Goal: Find specific page/section: Find specific page/section

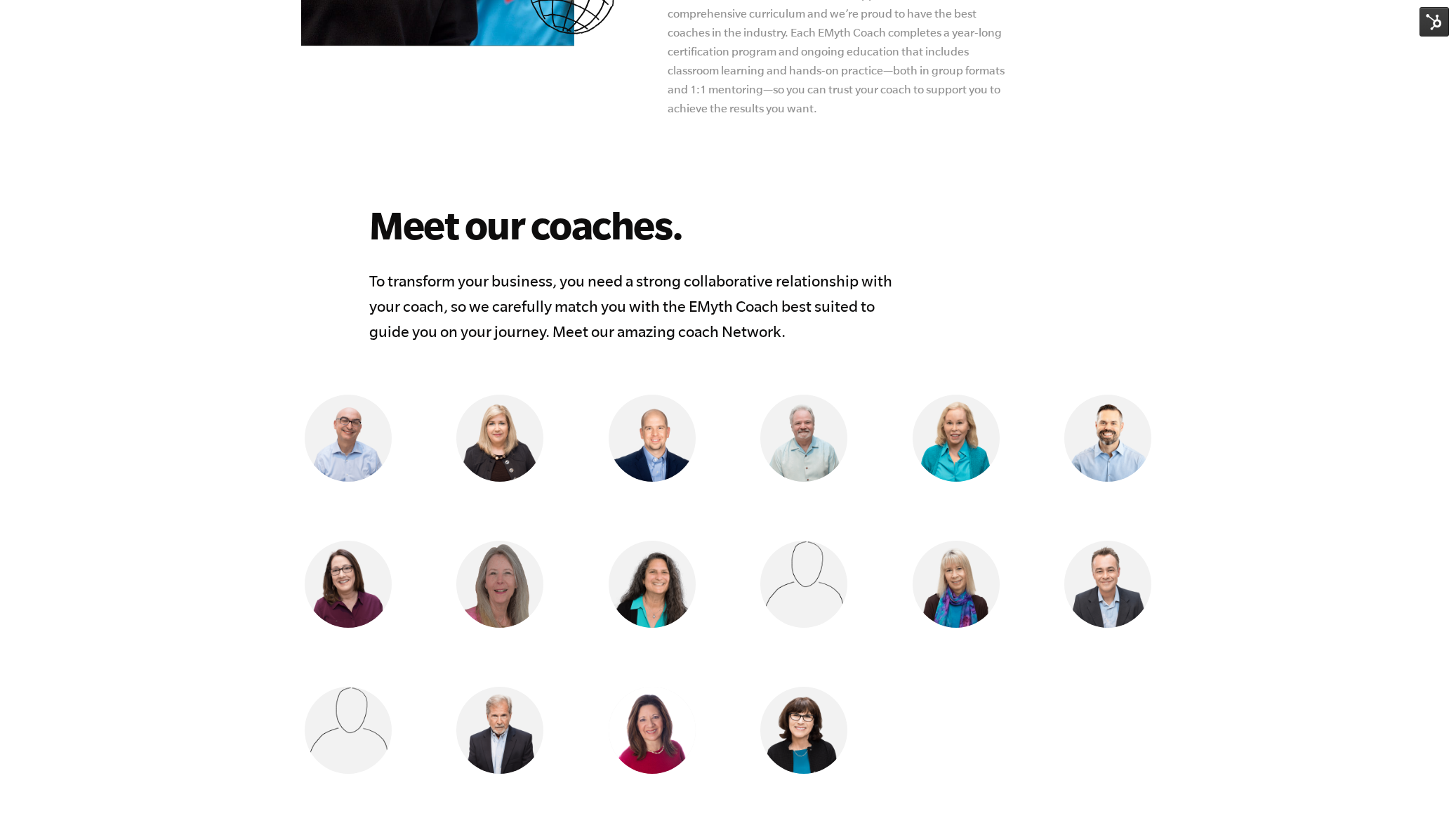
scroll to position [1059, 0]
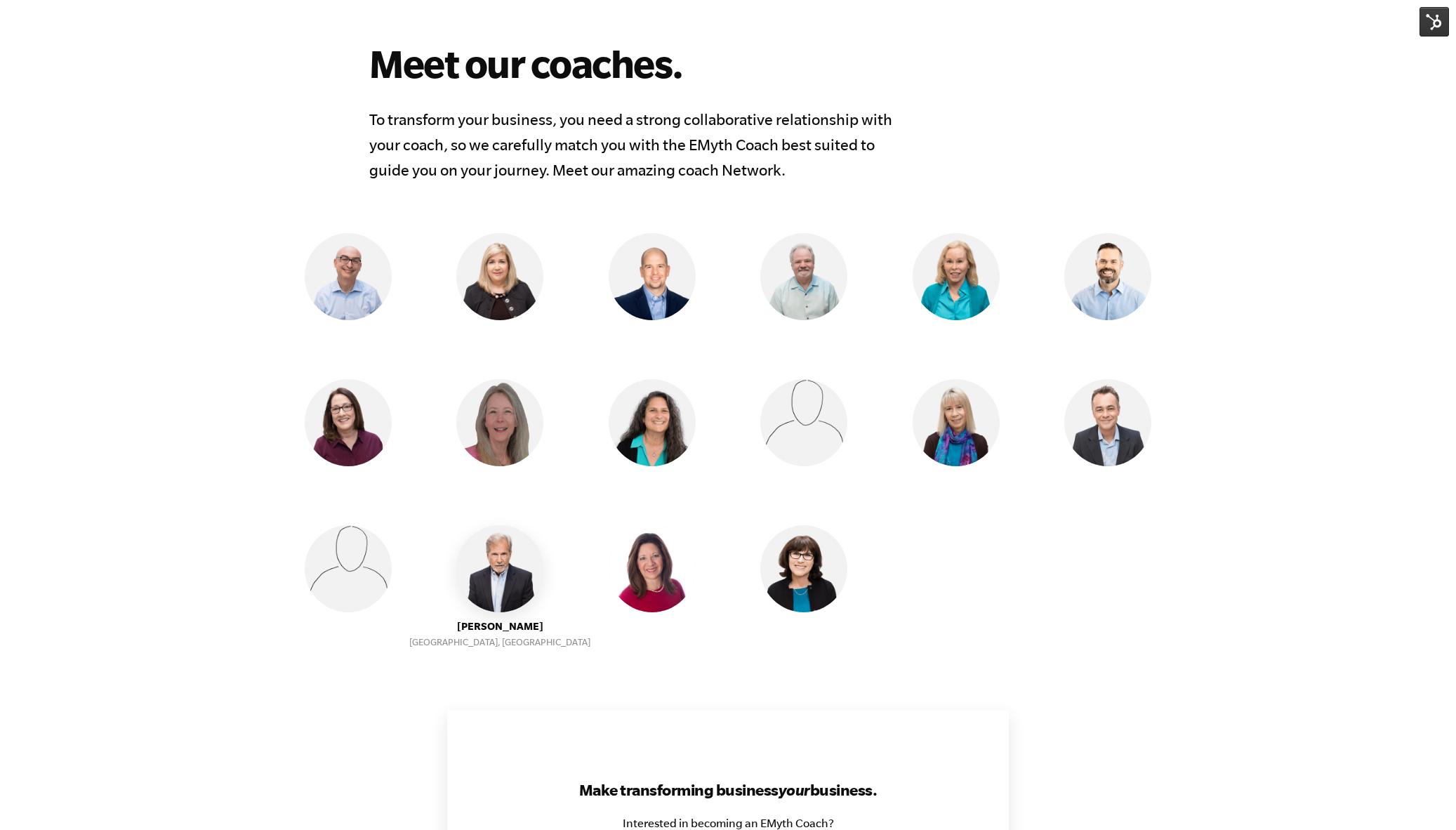
click at [497, 561] on img at bounding box center [499, 568] width 87 height 87
click at [502, 627] on ul "[PERSON_NAME] Vancouver [GEOGRAPHIC_DATA], [GEOGRAPHIC_DATA] [PERSON_NAME] Ashl…" at bounding box center [728, 452] width 905 height 438
click at [508, 573] on img at bounding box center [499, 568] width 87 height 87
drag, startPoint x: 508, startPoint y: 573, endPoint x: 383, endPoint y: 426, distance: 193.0
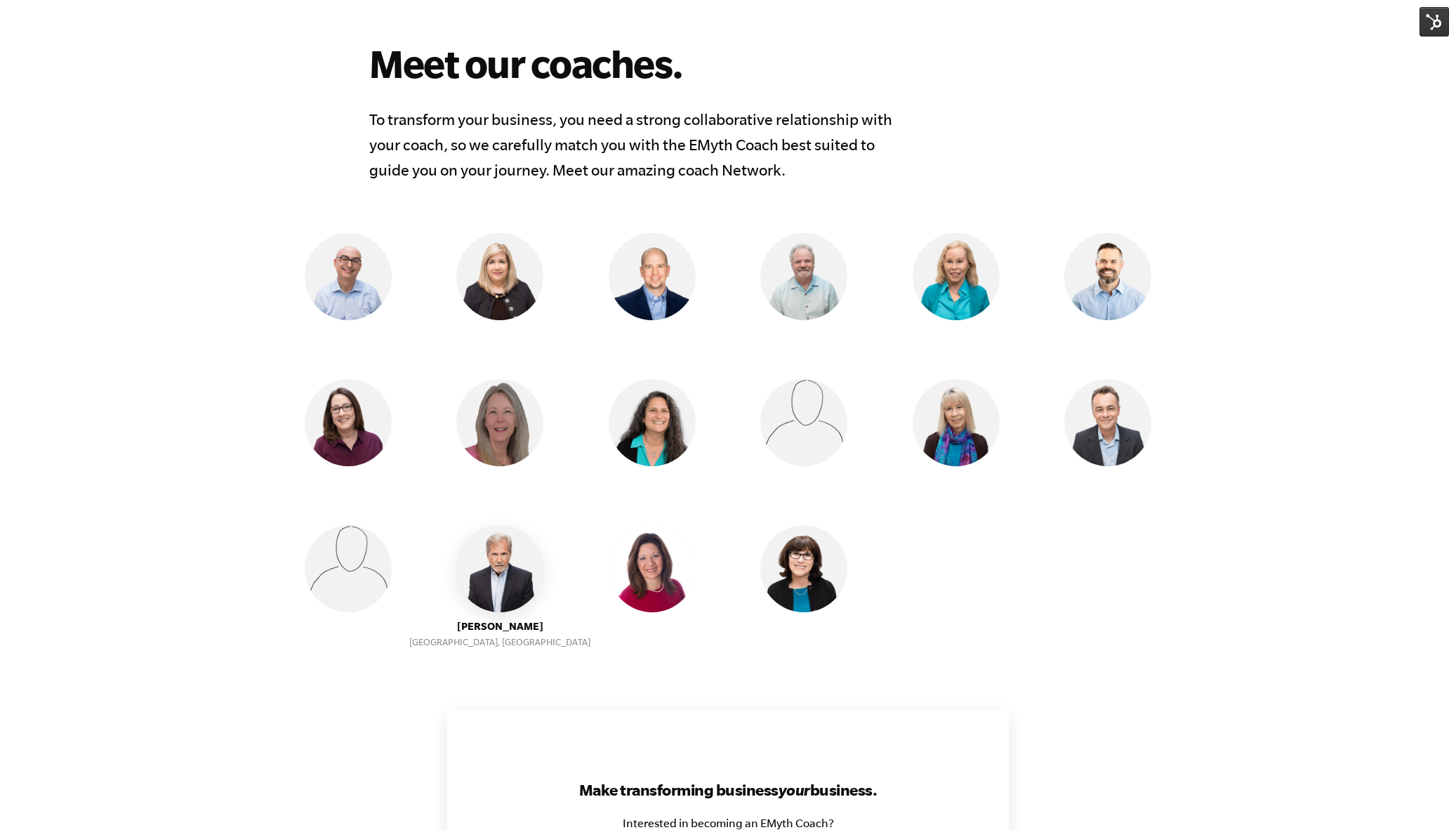
click at [505, 571] on img at bounding box center [499, 568] width 87 height 87
click at [358, 401] on img at bounding box center [348, 422] width 87 height 87
click at [345, 275] on img at bounding box center [348, 276] width 87 height 87
